Goal: Find specific page/section: Find specific page/section

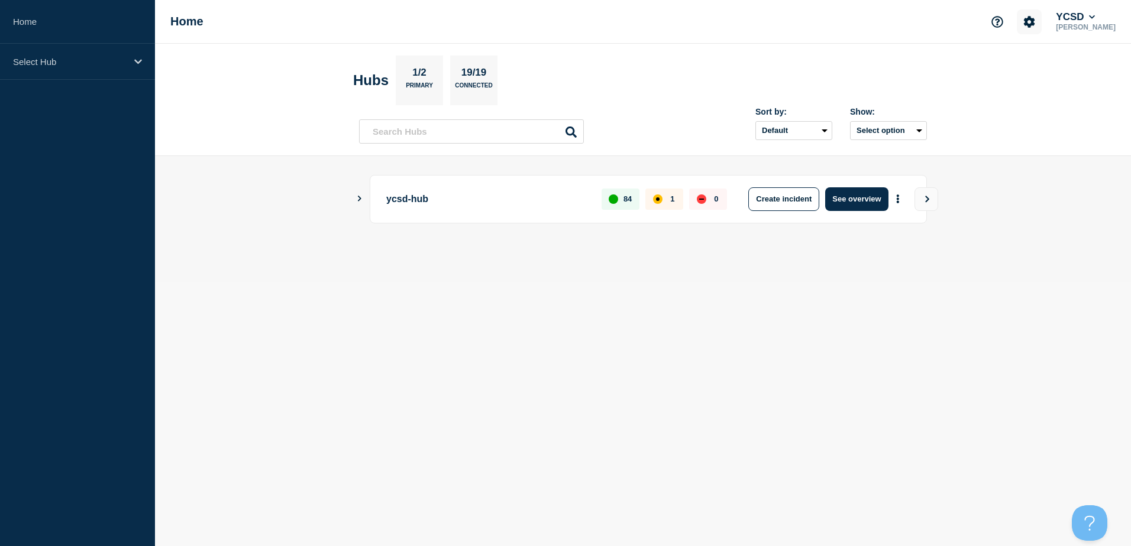
click at [1035, 21] on icon "Account settings" at bounding box center [1029, 21] width 11 height 11
click at [1052, 73] on link "Team Members" at bounding box center [1043, 70] width 61 height 10
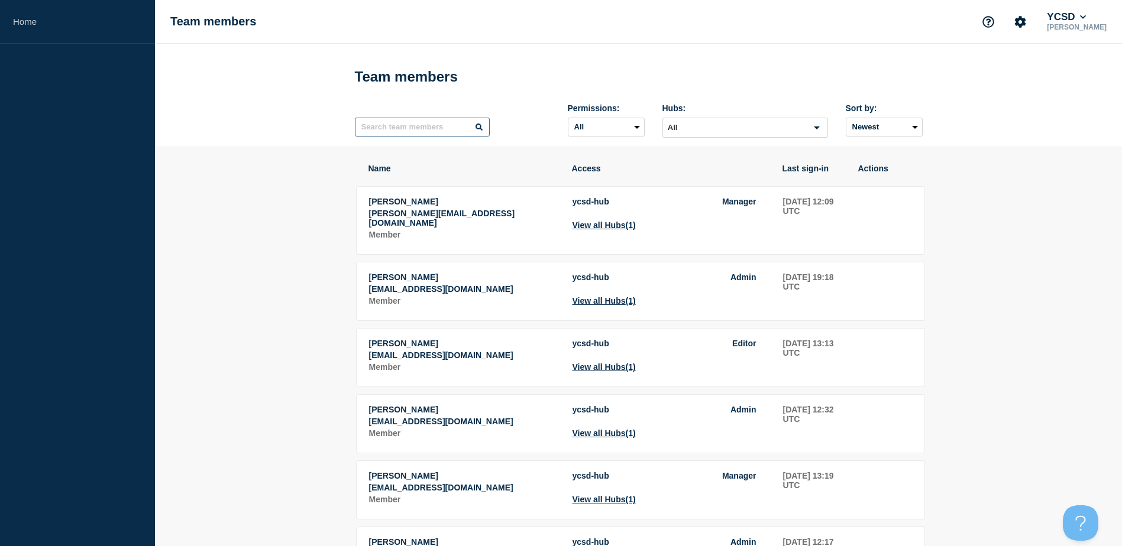
click at [404, 128] on input "text" at bounding box center [422, 127] width 135 height 19
click at [53, 21] on link "Home" at bounding box center [77, 22] width 155 height 44
